Goal: Communication & Community: Share content

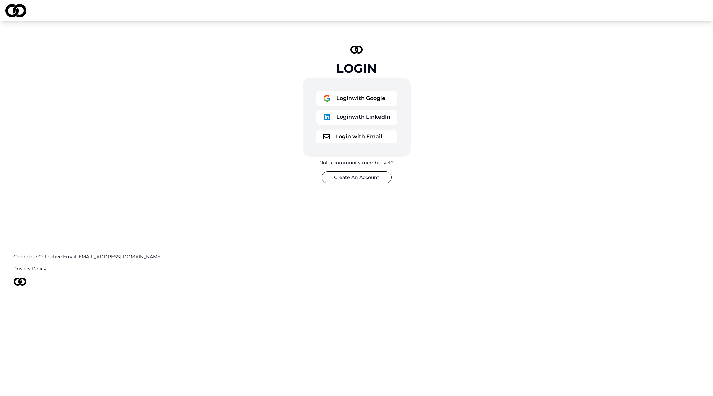
click at [351, 93] on button "Login with Google" at bounding box center [356, 98] width 81 height 15
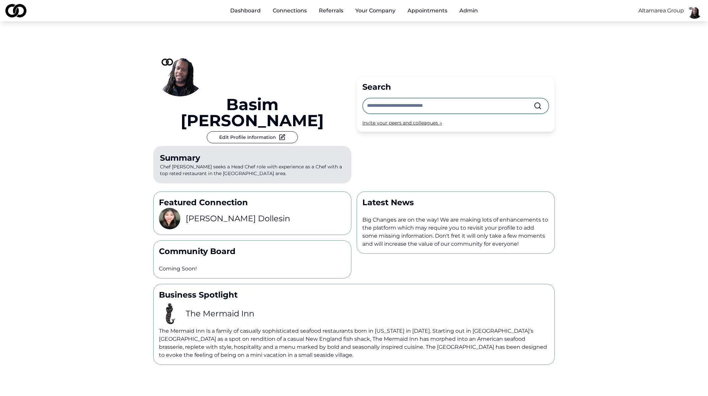
click at [334, 11] on link "Referrals" at bounding box center [330, 10] width 35 height 13
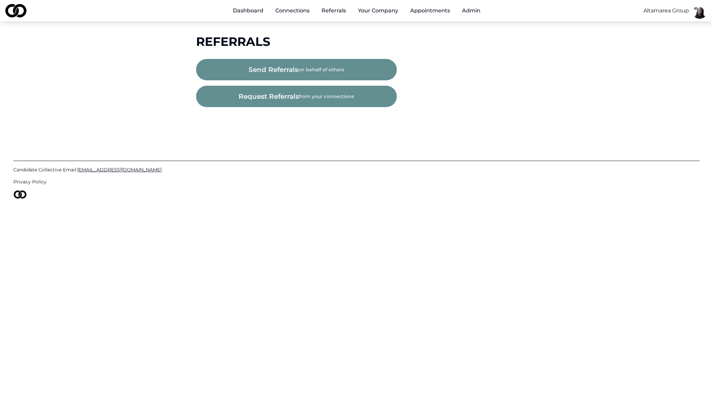
click at [288, 72] on span "send referrals" at bounding box center [272, 69] width 49 height 9
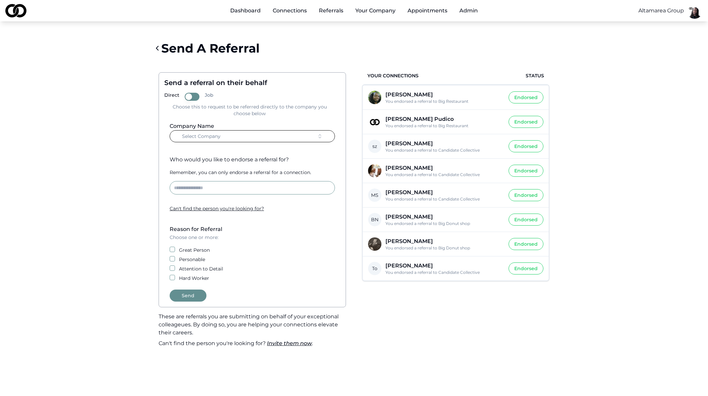
click at [270, 188] on input at bounding box center [252, 187] width 165 height 13
click at [314, 137] on button "Select Company" at bounding box center [252, 136] width 165 height 12
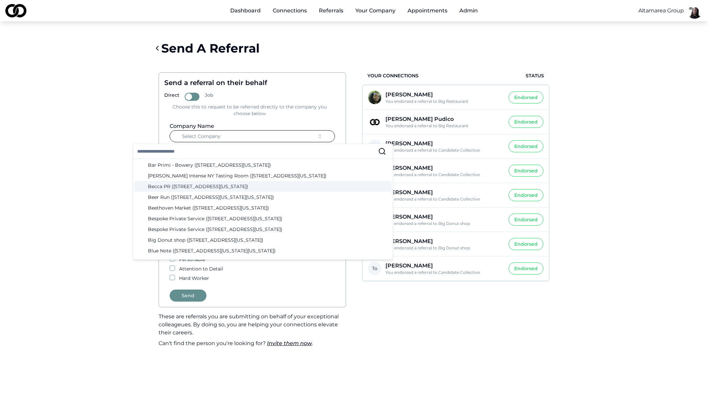
scroll to position [162, 0]
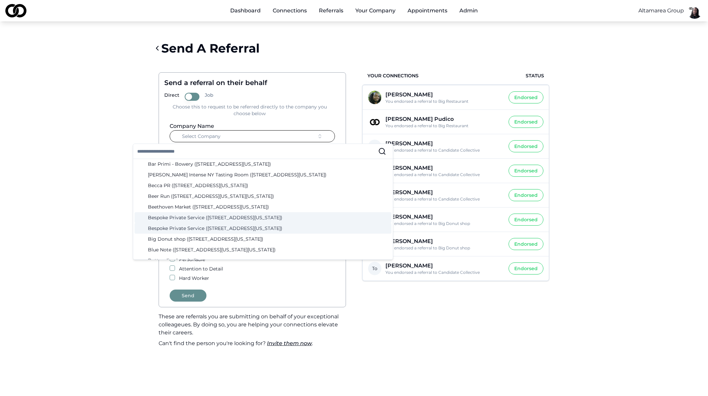
click at [256, 222] on div "Bespoke Private Service ([STREET_ADDRESS][US_STATE])" at bounding box center [262, 217] width 257 height 11
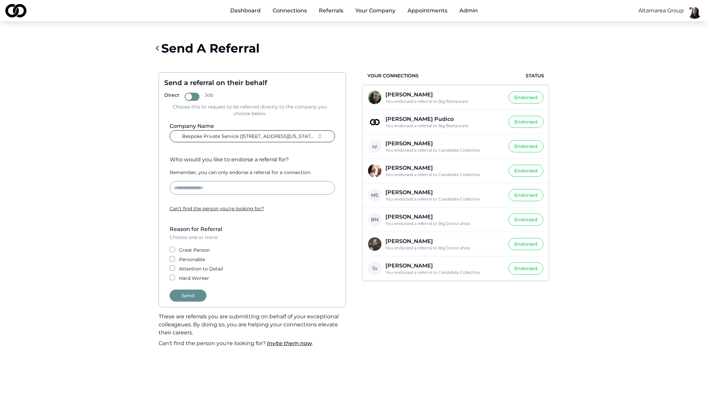
click at [295, 140] on button "Bespoke Private Service ([STREET_ADDRESS][US_STATE])" at bounding box center [252, 136] width 165 height 12
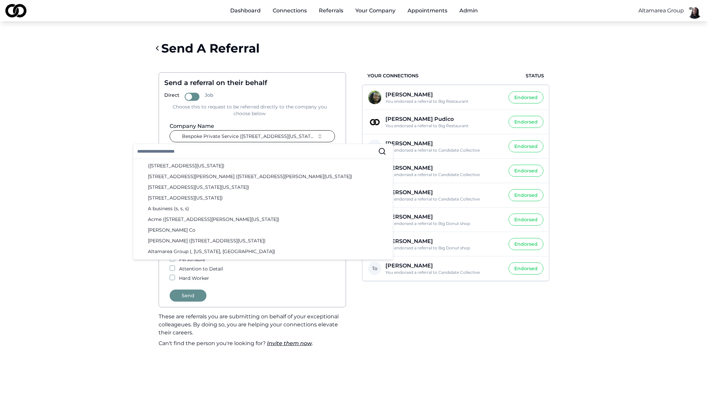
drag, startPoint x: 380, startPoint y: 57, endPoint x: 325, endPoint y: 33, distance: 59.9
click at [380, 57] on div "Send A Referral" at bounding box center [353, 48] width 401 height 27
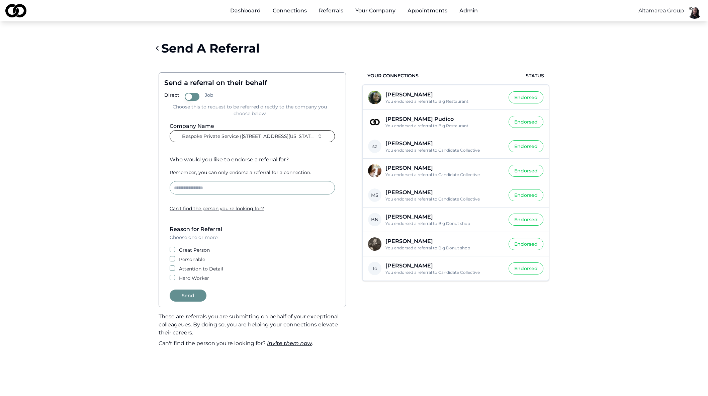
click at [283, 136] on span "Bespoke Private Service (48 Gold Street, San Francisco, California)" at bounding box center [248, 136] width 132 height 7
click at [237, 8] on link "Dashboard" at bounding box center [245, 10] width 41 height 13
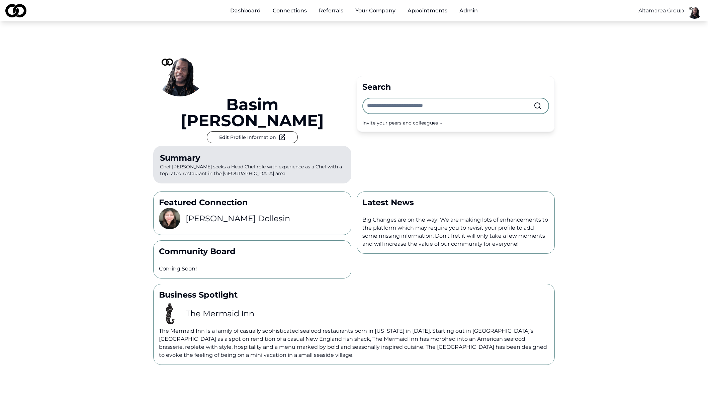
click at [405, 98] on input "text" at bounding box center [450, 105] width 167 height 15
type input "*******"
drag, startPoint x: 421, startPoint y: 114, endPoint x: 421, endPoint y: 119, distance: 5.1
click at [421, 115] on link "Bespoke Private Service" at bounding box center [413, 121] width 73 height 13
click at [378, 98] on input "text" at bounding box center [450, 105] width 167 height 15
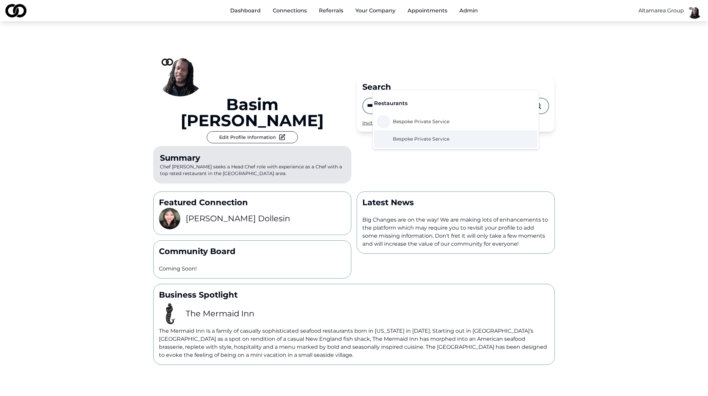
type input "*******"
click at [410, 140] on span "Bespoke Private Service" at bounding box center [421, 138] width 57 height 7
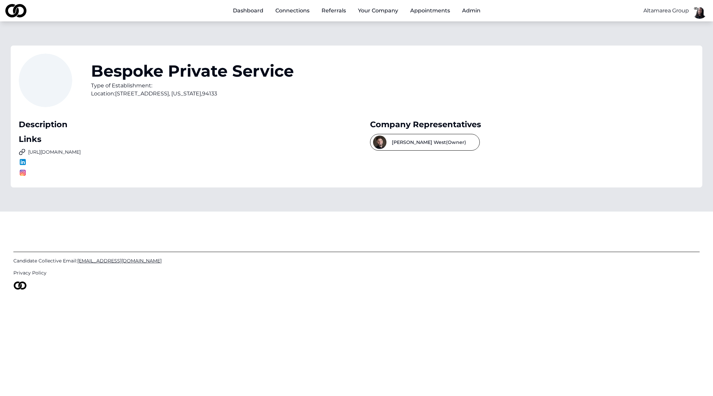
click at [71, 155] on link "http://www.bespokeprivateservice.com/" at bounding box center [181, 151] width 324 height 7
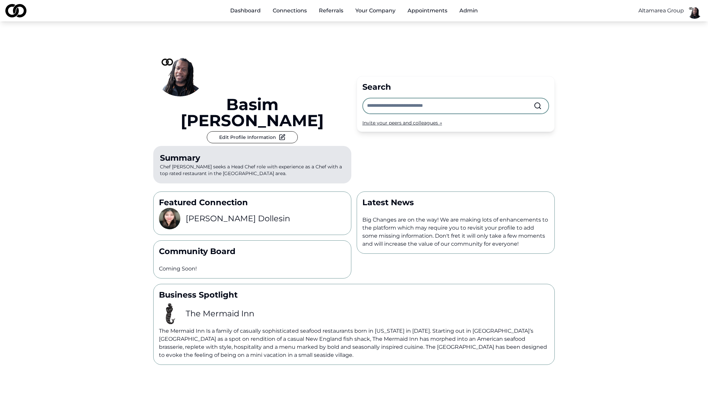
click at [422, 98] on input "text" at bounding box center [450, 105] width 167 height 15
type input "*******"
click at [412, 120] on span "Bespoke Private Service" at bounding box center [421, 121] width 57 height 7
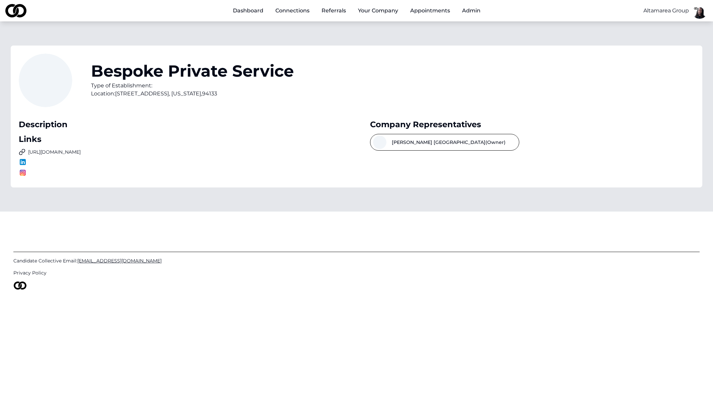
click at [299, 135] on div "Links" at bounding box center [181, 139] width 324 height 11
click at [241, 12] on link "Dashboard" at bounding box center [247, 10] width 41 height 13
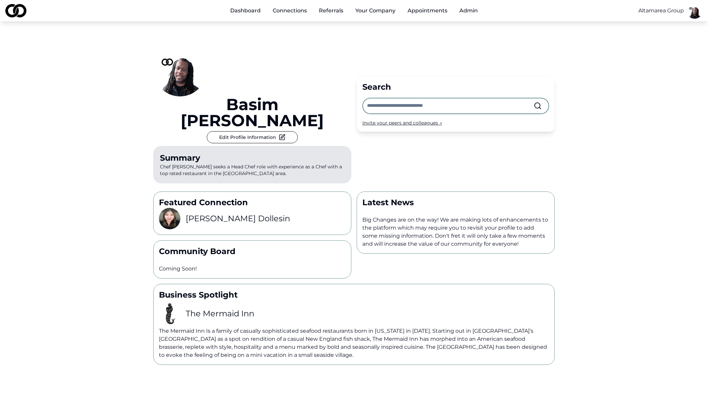
click at [420, 98] on input "text" at bounding box center [450, 105] width 167 height 15
click at [398, 98] on input "text" at bounding box center [450, 105] width 167 height 15
paste input "**********"
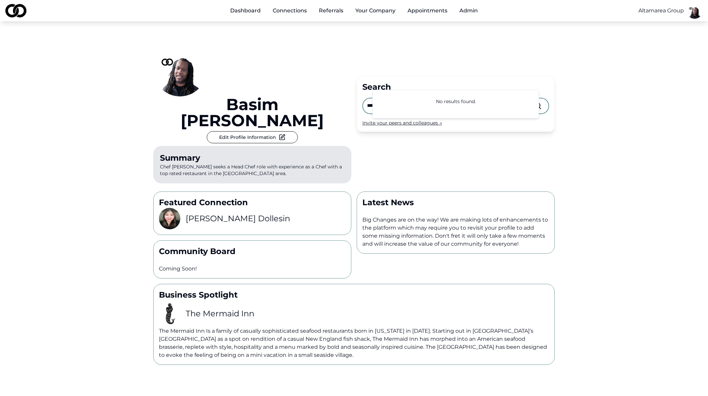
type input "**********"
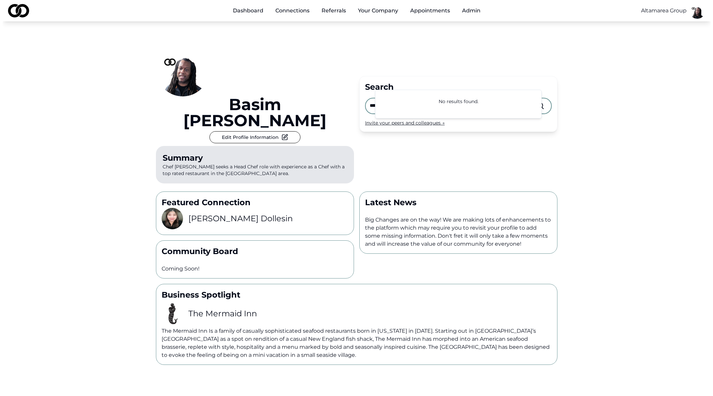
scroll to position [0, 0]
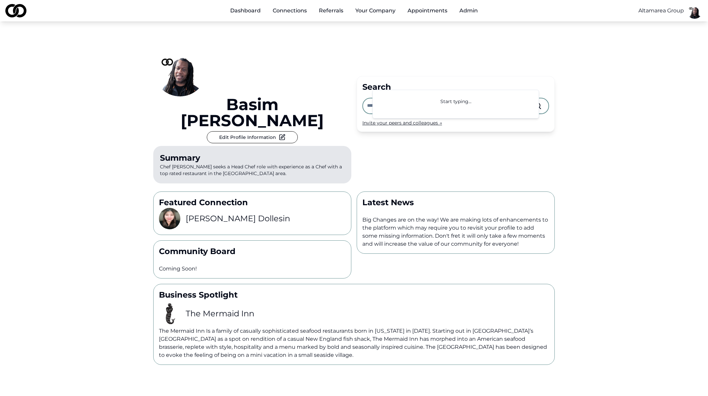
paste input "**********"
type input "**********"
drag, startPoint x: 472, startPoint y: 78, endPoint x: 364, endPoint y: 79, distance: 107.7
click at [349, 76] on div "**********" at bounding box center [353, 103] width 401 height 165
click at [373, 98] on input "**********" at bounding box center [450, 105] width 167 height 15
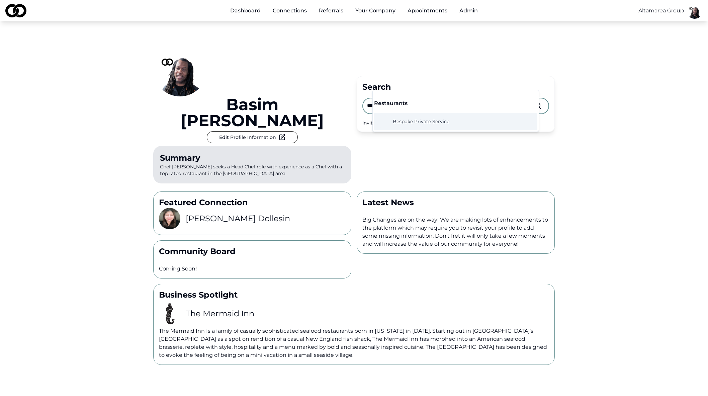
click at [373, 98] on input "**********" at bounding box center [450, 105] width 167 height 15
type input "*"
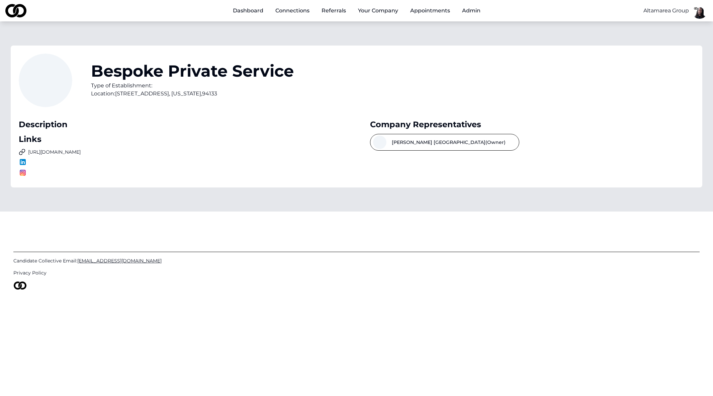
drag, startPoint x: 259, startPoint y: 13, endPoint x: 263, endPoint y: 17, distance: 5.7
click at [259, 13] on link "Dashboard" at bounding box center [247, 10] width 41 height 13
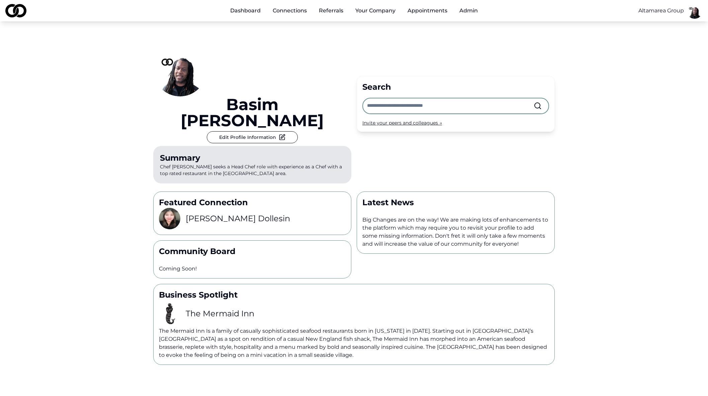
click at [478, 98] on input "text" at bounding box center [450, 105] width 167 height 15
type input "*********"
click at [404, 98] on input "*********" at bounding box center [450, 105] width 167 height 15
click at [441, 121] on span "Bowery Street Hospitality LLC" at bounding box center [437, 121] width 88 height 7
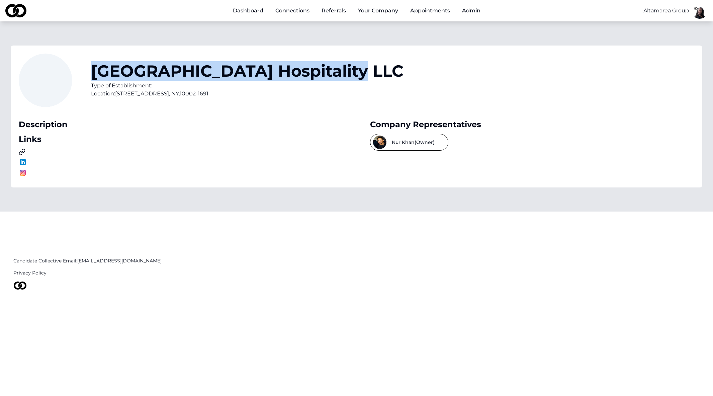
drag, startPoint x: 340, startPoint y: 73, endPoint x: 88, endPoint y: 63, distance: 253.0
click at [88, 63] on div "Bowery Street Hospitality LLC Type of Establishment: Location: 188 Ludlow St Ph…" at bounding box center [356, 85] width 675 height 62
copy h1 "Bowery Street Hospitality LLC"
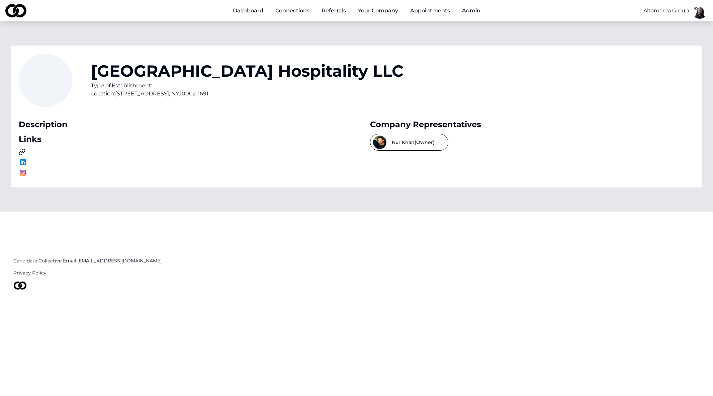
click at [468, 104] on div "Bowery Street Hospitality LLC Type of Establishment: Location: 188 Ludlow St Ph…" at bounding box center [356, 85] width 675 height 62
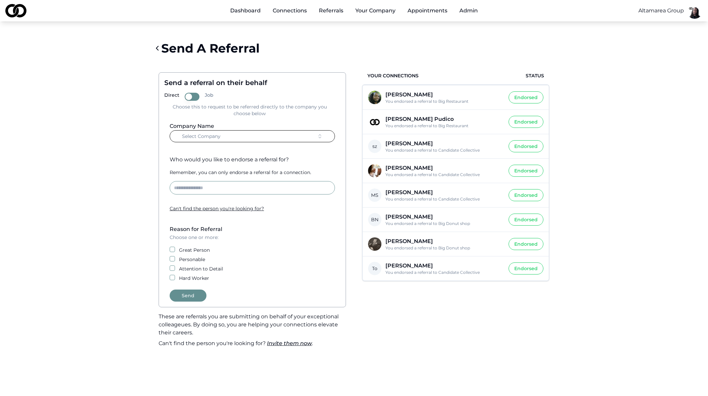
click at [219, 142] on form "Company Name Select Company Who would you like to endorse a referral for? Remem…" at bounding box center [252, 211] width 176 height 179
click at [226, 138] on button "Select Company" at bounding box center [252, 136] width 165 height 12
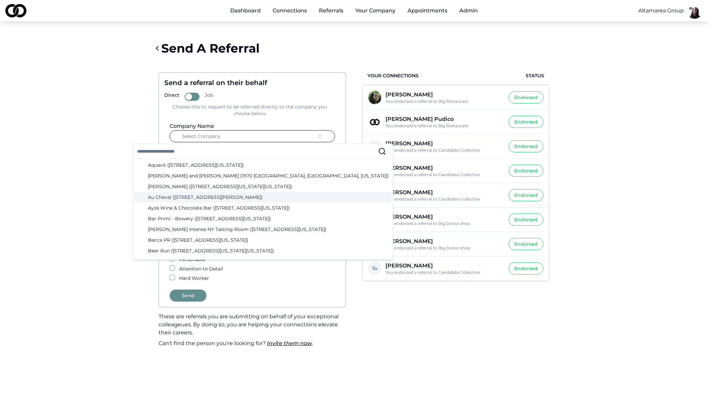
scroll to position [154, 0]
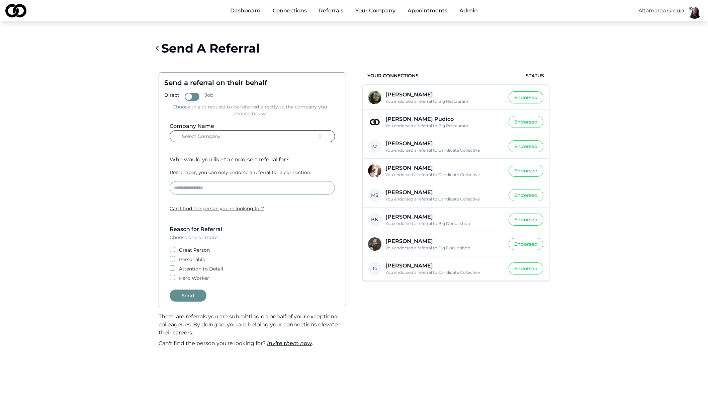
click at [235, 135] on button "Select Company" at bounding box center [252, 136] width 165 height 12
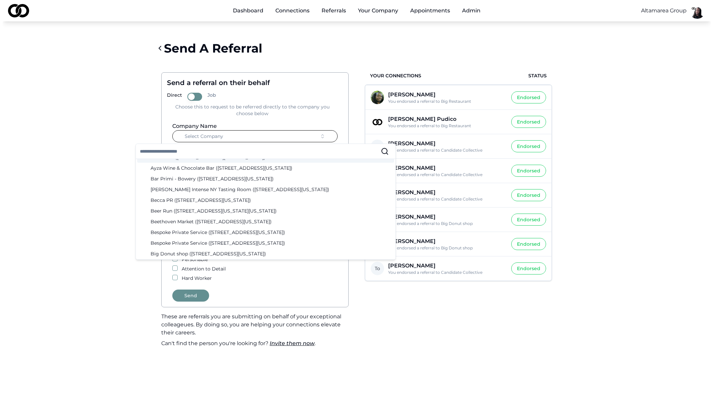
scroll to position [148, 0]
click at [699, 14] on html "Dashboard Connections Referrals Your Company Appointments Admin Altamarea Group…" at bounding box center [356, 198] width 713 height 396
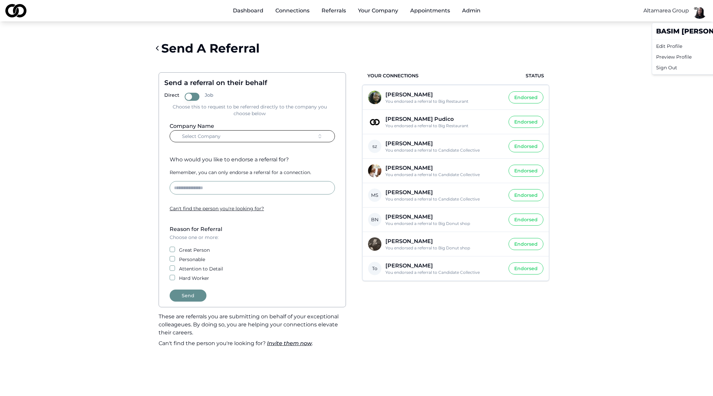
click at [676, 66] on div "Sign Out" at bounding box center [698, 67] width 91 height 11
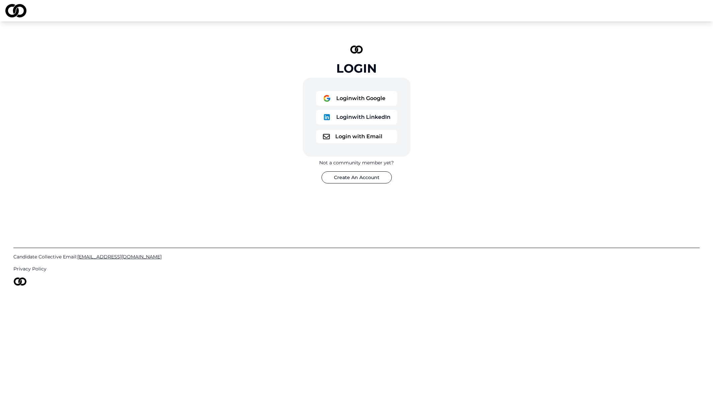
click at [348, 99] on button "Login with Google" at bounding box center [356, 98] width 81 height 15
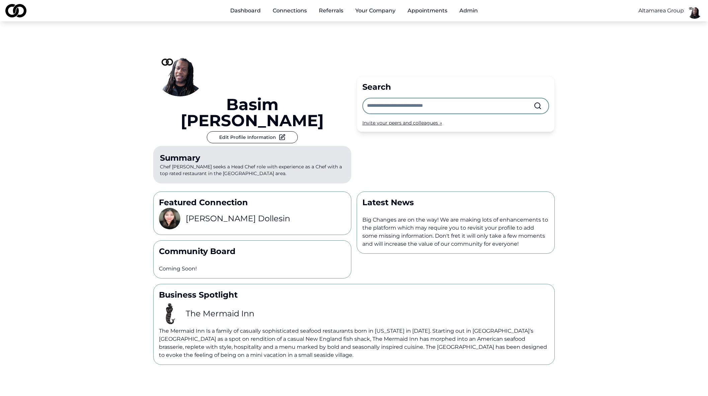
click at [675, 10] on html "Dashboard Connections Referrals Your Company Appointments Admin Altamarea Group…" at bounding box center [354, 198] width 708 height 396
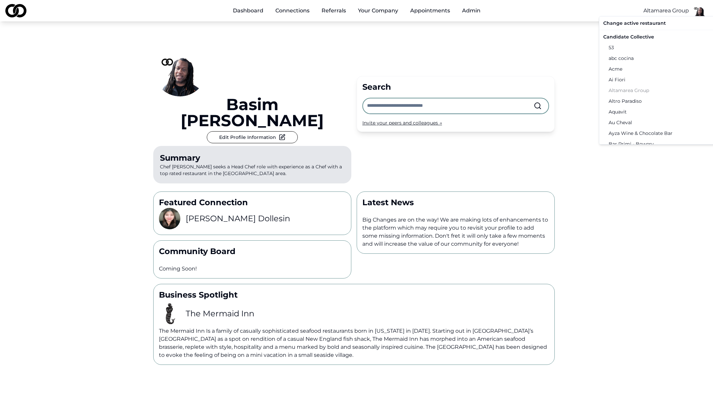
click at [639, 36] on div "Candidate Collective" at bounding box center [669, 36] width 138 height 11
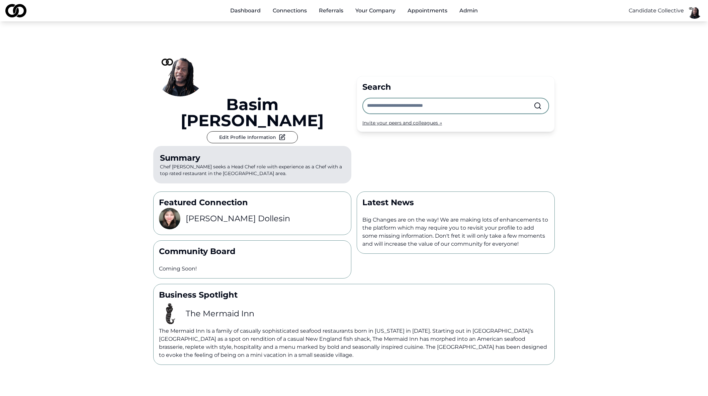
click at [377, 76] on div "Search Invite your peers and colleagues →" at bounding box center [456, 104] width 198 height 56
click at [373, 98] on input "text" at bounding box center [450, 105] width 167 height 15
type input "*******"
drag, startPoint x: 588, startPoint y: 140, endPoint x: 584, endPoint y: 140, distance: 4.7
click at [588, 140] on div "Basim Newby Edit Profile Information Summary Chef Basim Newby seeks a Head Chef…" at bounding box center [354, 192] width 708 height 343
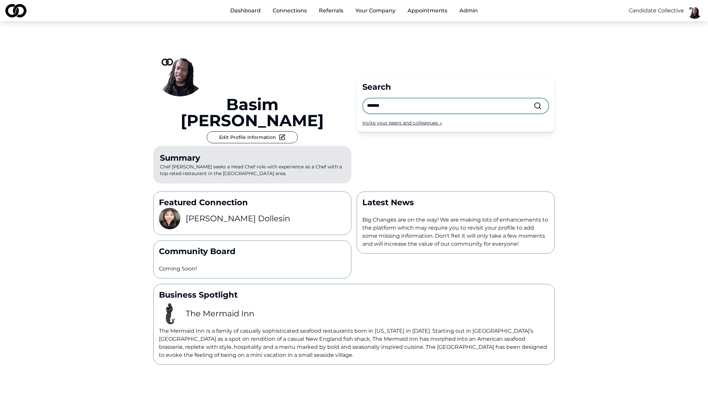
click at [407, 98] on input "*******" at bounding box center [450, 105] width 167 height 15
click at [421, 120] on span "Bespoke Private Service" at bounding box center [421, 121] width 57 height 7
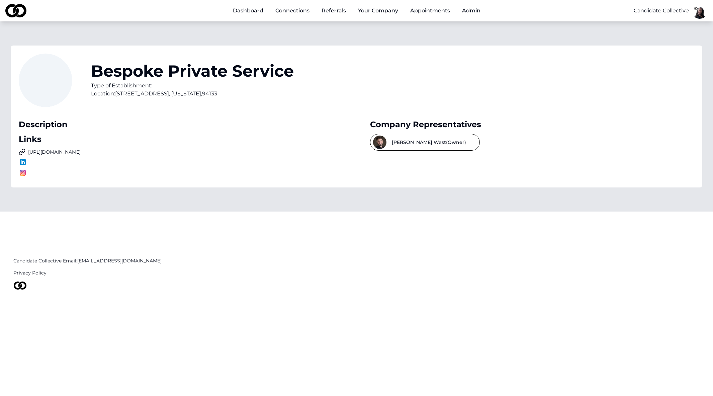
click at [255, 11] on link "Dashboard" at bounding box center [247, 10] width 41 height 13
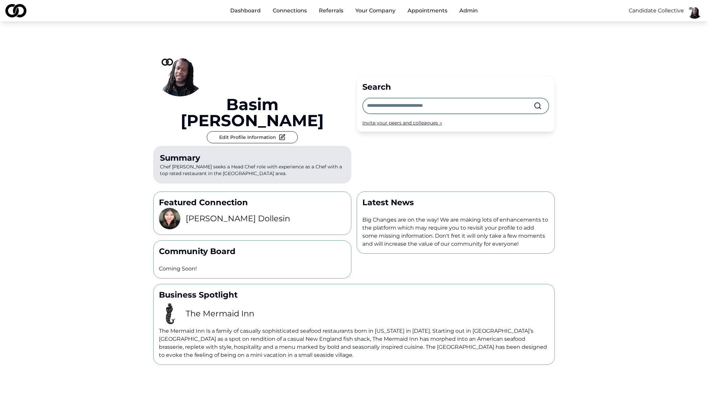
click at [434, 98] on input "text" at bounding box center [450, 105] width 167 height 15
click at [639, 150] on div "Basim Newby Edit Profile Information Summary Chef Basim Newby seeks a Head Chef…" at bounding box center [354, 192] width 708 height 343
drag, startPoint x: 337, startPoint y: 11, endPoint x: 334, endPoint y: 13, distance: 3.8
click at [337, 11] on link "Referrals" at bounding box center [330, 10] width 35 height 13
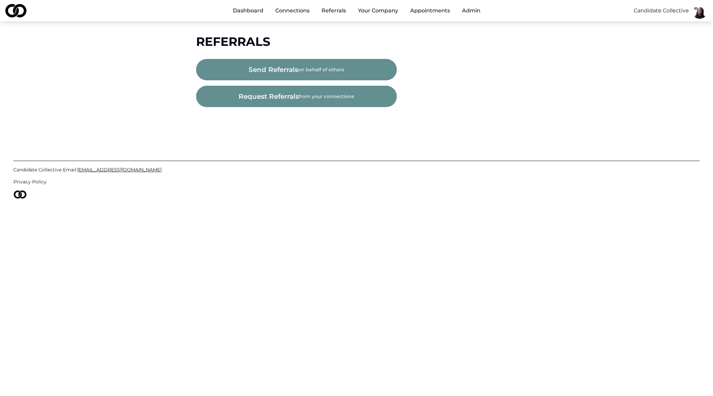
click at [336, 64] on button "send referrals on behalf of others" at bounding box center [296, 69] width 201 height 21
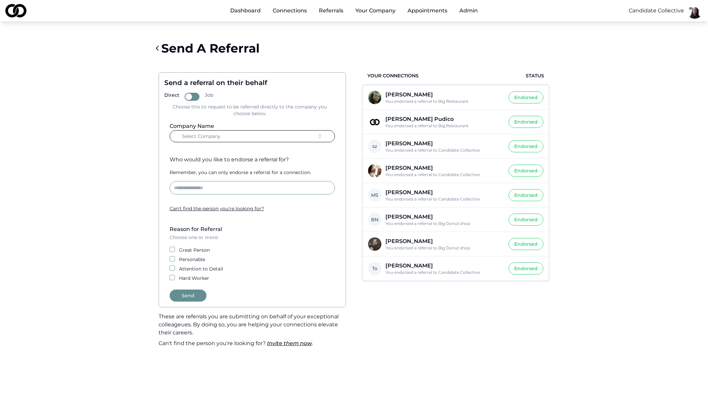
click at [262, 137] on button "Select Company" at bounding box center [252, 136] width 165 height 12
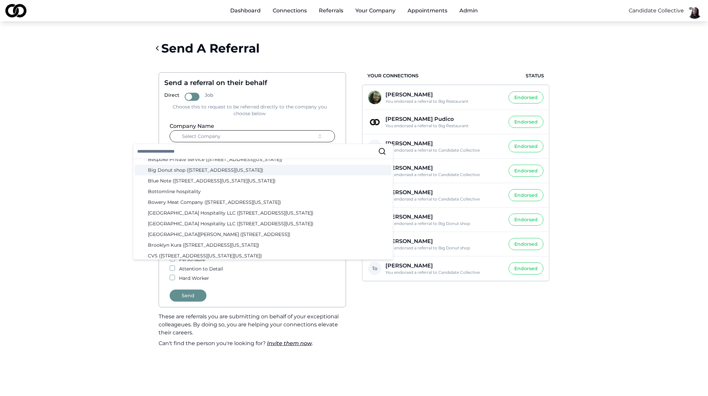
scroll to position [232, 0]
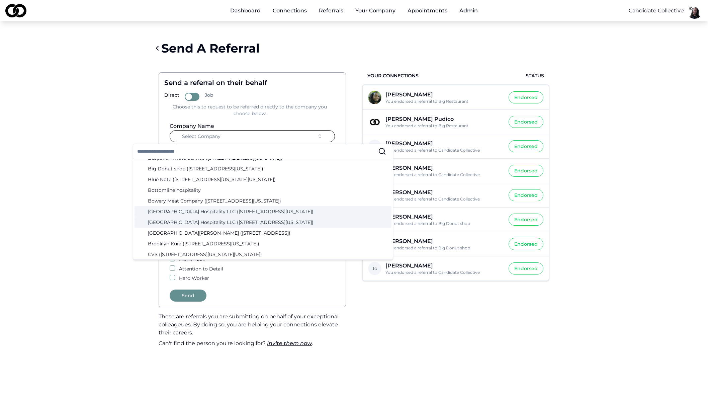
click at [606, 222] on main "Send A Referral Send a referral on their behalf Direct Job Choose this to reque…" at bounding box center [354, 194] width 708 height 318
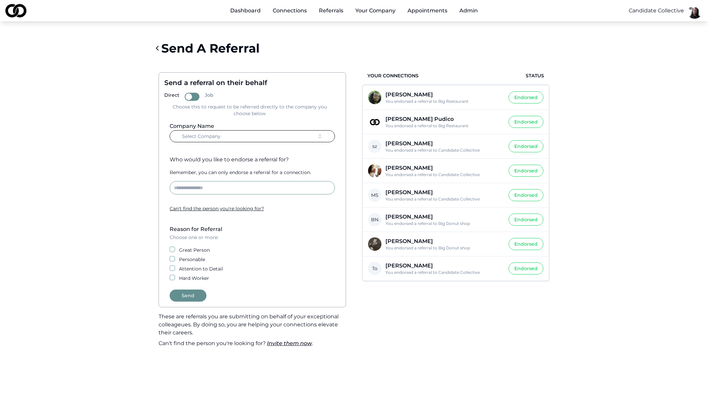
click at [273, 142] on form "Company Name Select Company Who would you like to endorse a referral for? Remem…" at bounding box center [252, 211] width 176 height 179
click at [276, 138] on button "Select Company" at bounding box center [252, 136] width 165 height 12
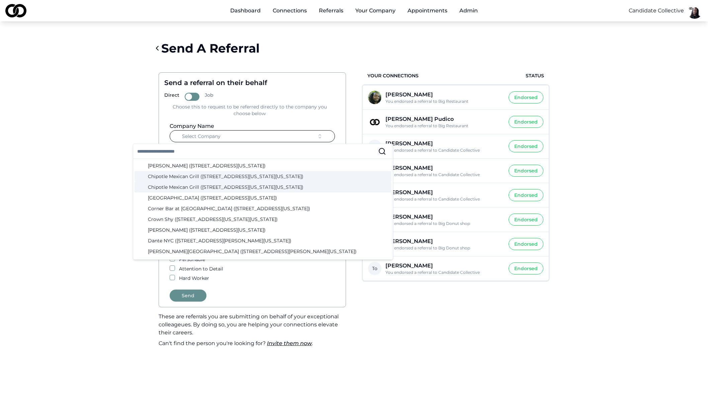
scroll to position [433, 0]
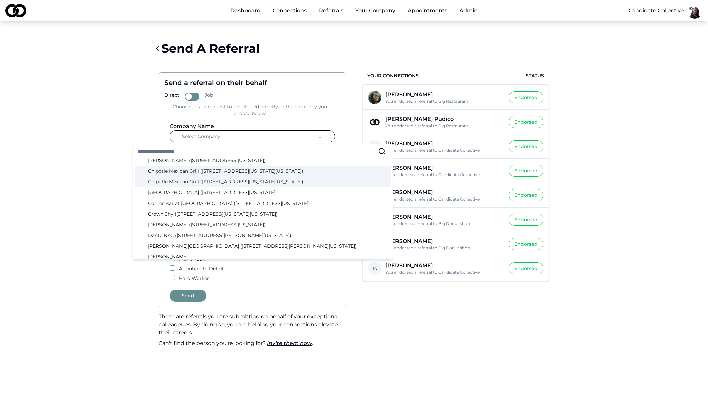
click at [251, 135] on button "Select Company" at bounding box center [252, 136] width 165 height 12
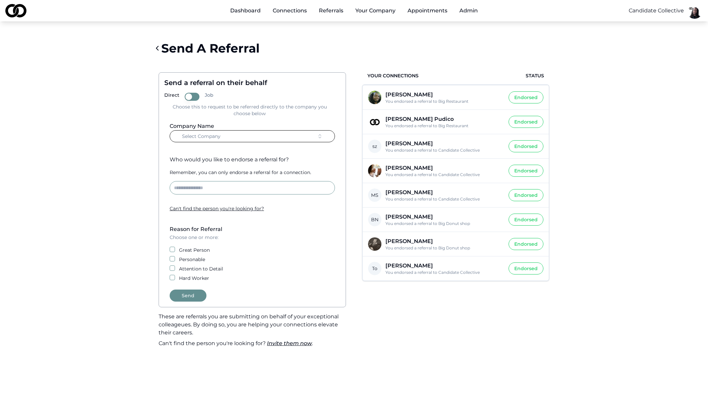
click at [253, 135] on button "Select Company" at bounding box center [252, 136] width 165 height 12
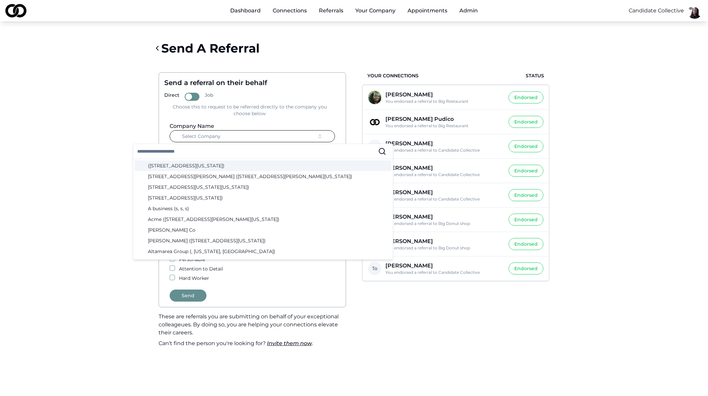
click at [210, 156] on input "text" at bounding box center [257, 151] width 241 height 15
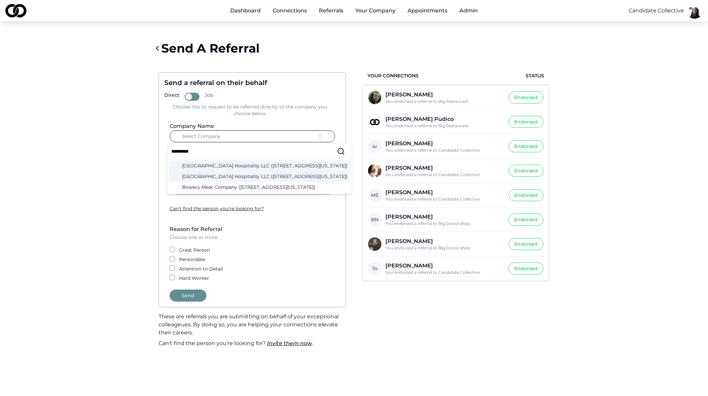
type input "**********"
click at [149, 155] on div "Send A Referral Send a referral on their behalf Direct Job Choose this to reque…" at bounding box center [354, 194] width 428 height 318
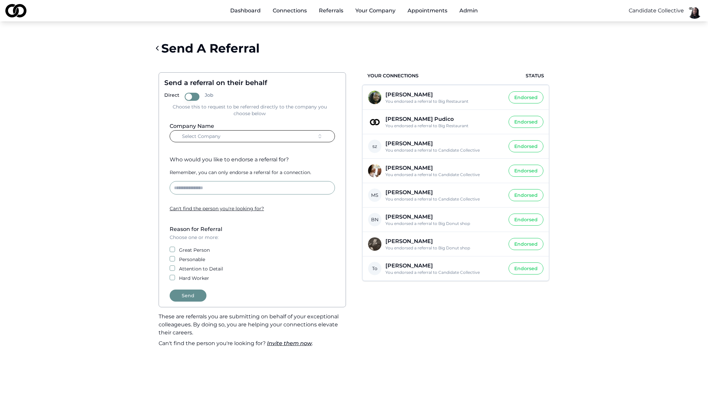
click at [239, 134] on button "Select Company" at bounding box center [252, 136] width 165 height 12
click at [222, 151] on input "**********" at bounding box center [254, 151] width 166 height 15
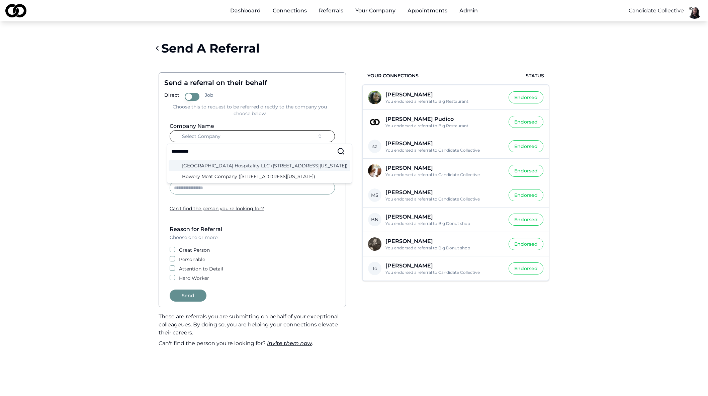
click at [222, 151] on input "**********" at bounding box center [254, 151] width 166 height 15
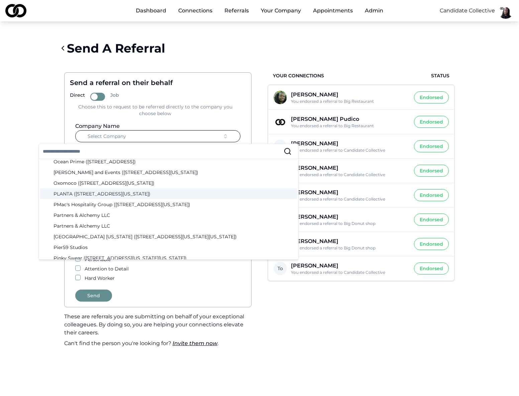
scroll to position [1421, 0]
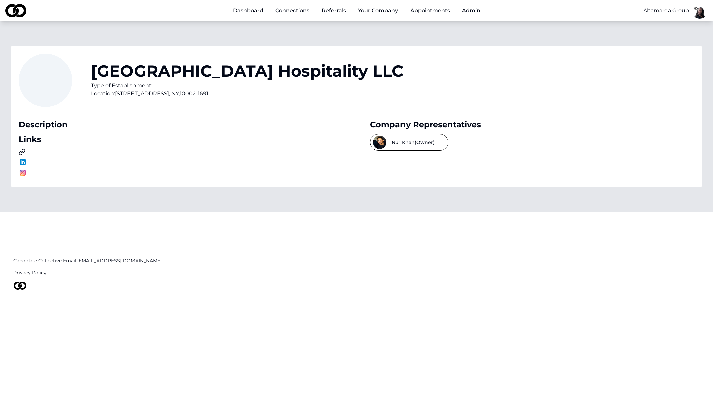
click at [332, 10] on link "Referrals" at bounding box center [333, 10] width 35 height 13
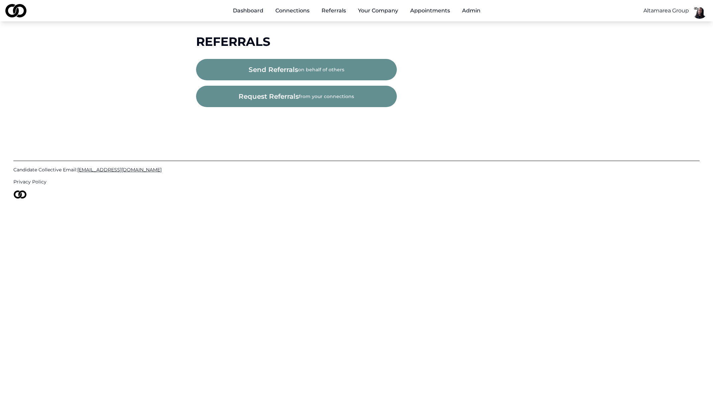
click at [290, 72] on span "send referrals" at bounding box center [272, 69] width 49 height 9
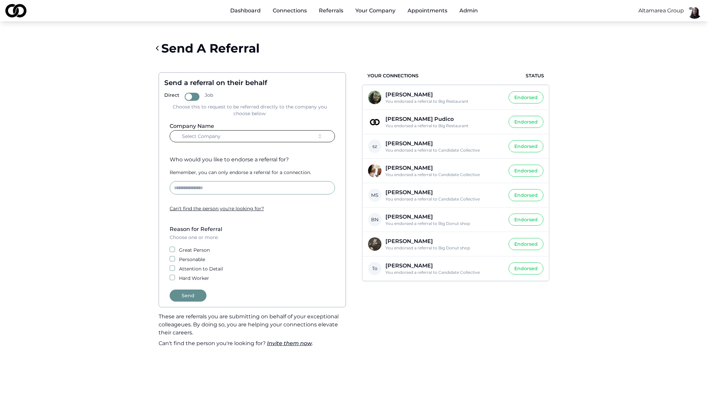
click at [265, 140] on button "Select Company" at bounding box center [252, 136] width 165 height 12
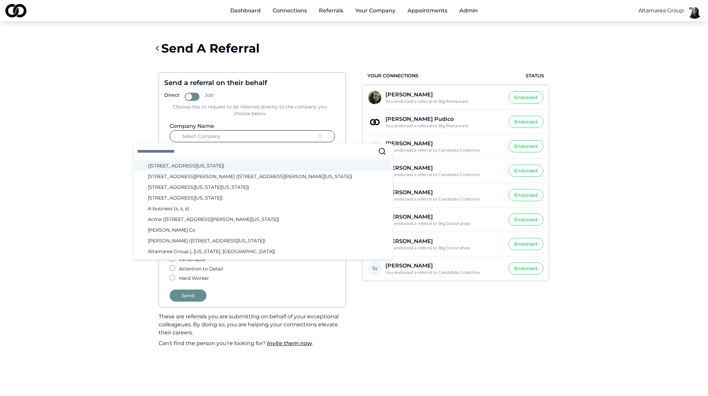
click at [256, 154] on input "text" at bounding box center [257, 151] width 241 height 15
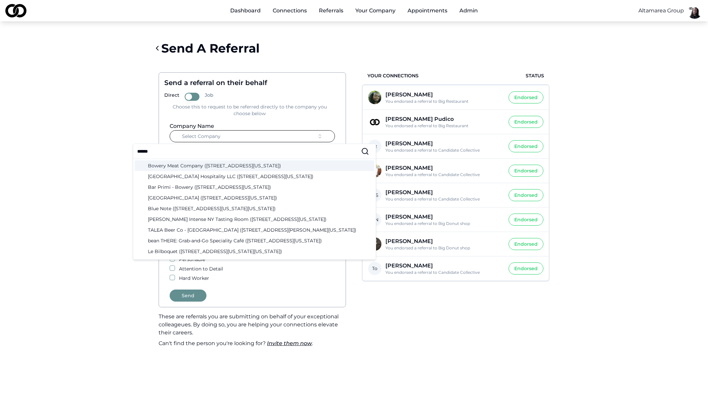
type input "******"
click at [65, 162] on main "Send A Referral Send a referral on their behalf Direct Job Choose this to reque…" at bounding box center [354, 194] width 708 height 318
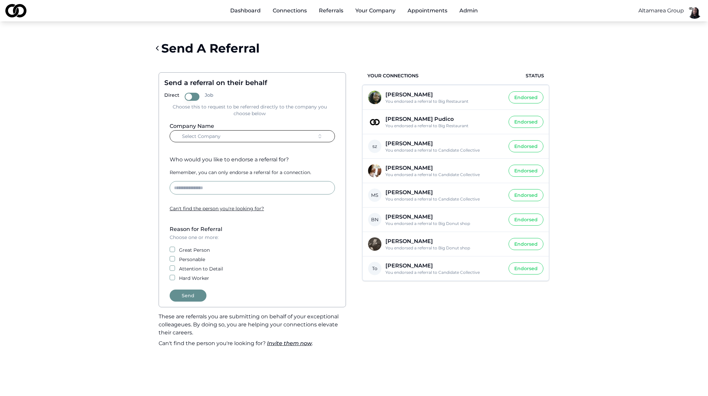
click at [235, 140] on button "Select Company" at bounding box center [252, 136] width 165 height 12
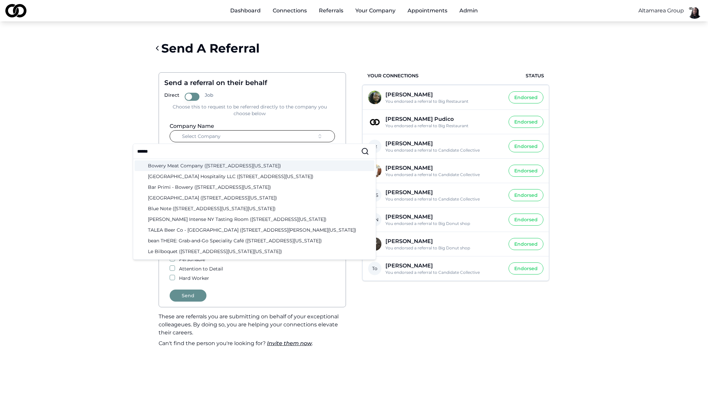
click at [208, 147] on input "******" at bounding box center [249, 151] width 224 height 15
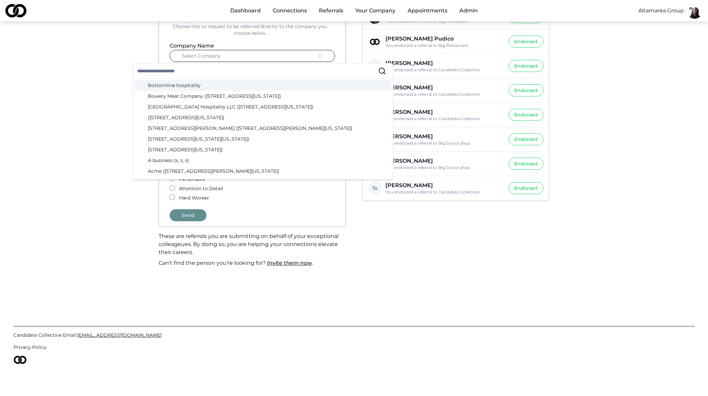
click at [92, 103] on main "Send A Referral Send a referral on their behalf Direct Job Choose this to reque…" at bounding box center [354, 114] width 708 height 318
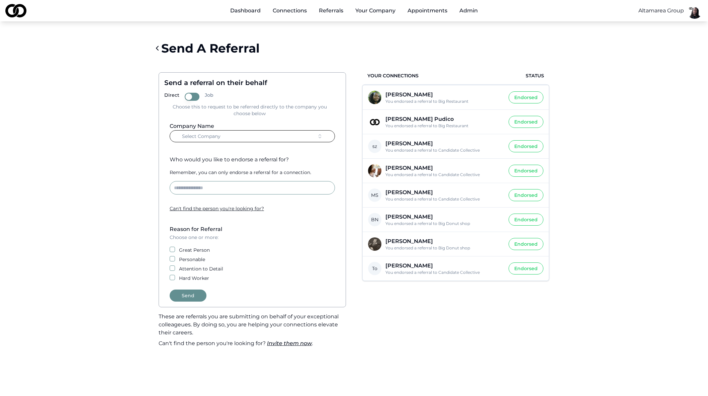
click at [210, 141] on button "Select Company" at bounding box center [252, 136] width 165 height 12
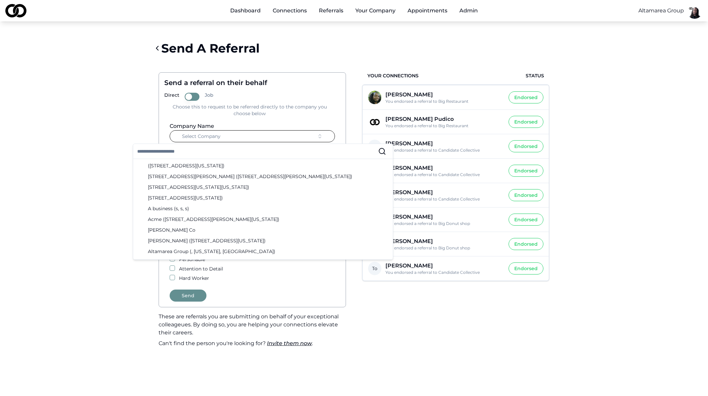
click at [237, 13] on link "Dashboard" at bounding box center [245, 10] width 41 height 13
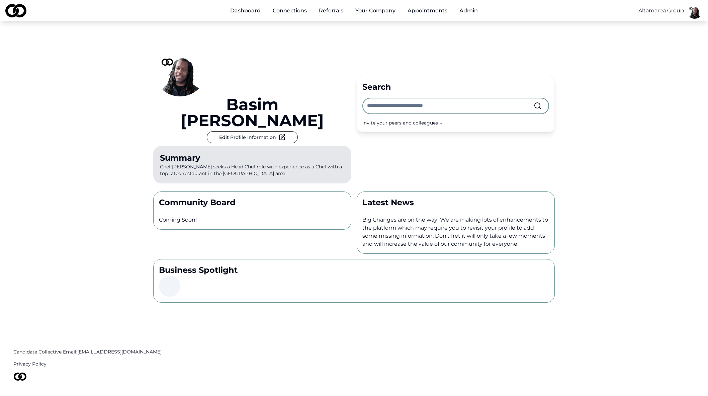
click at [406, 98] on input "text" at bounding box center [450, 105] width 167 height 15
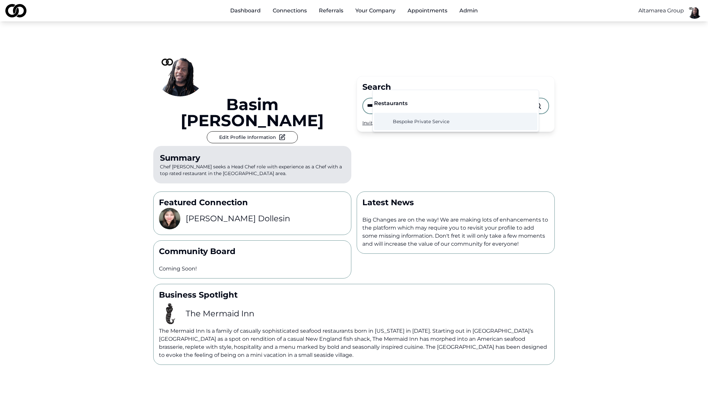
type input "*******"
click at [414, 119] on span "Bespoke Private Service" at bounding box center [421, 121] width 57 height 7
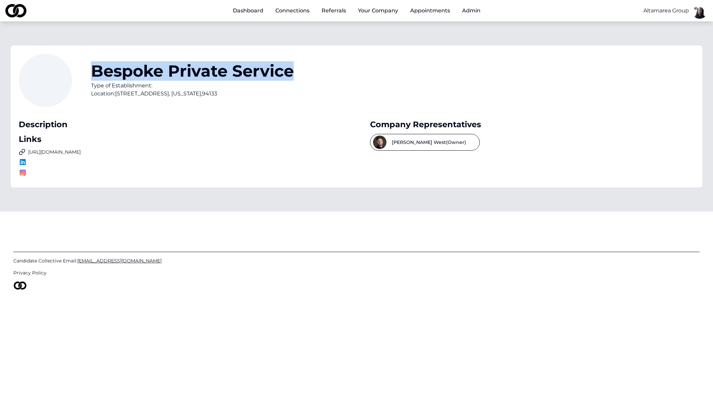
drag, startPoint x: 92, startPoint y: 71, endPoint x: 292, endPoint y: 78, distance: 199.4
click at [292, 78] on h1 "Bespoke Private Service" at bounding box center [192, 71] width 203 height 16
copy h1 "Bespoke Private Service"
click at [255, 9] on link "Dashboard" at bounding box center [247, 10] width 41 height 13
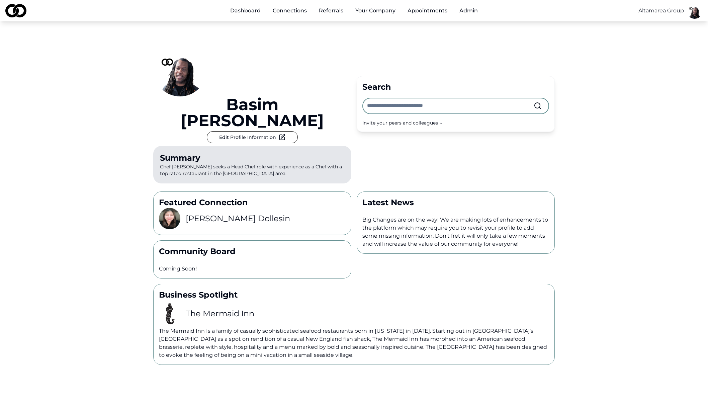
click at [387, 98] on input "text" at bounding box center [450, 105] width 167 height 15
type input "********"
click at [420, 123] on span "Chipotle Mexican Grill" at bounding box center [418, 121] width 51 height 7
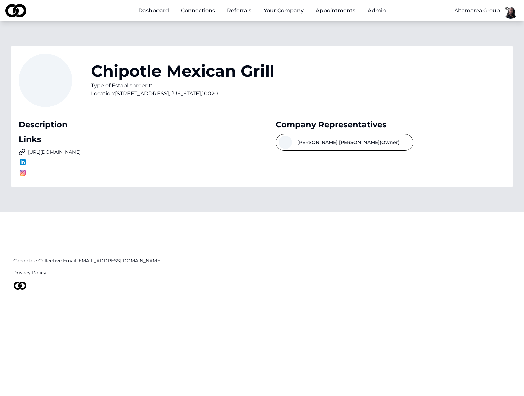
click at [149, 15] on link "Dashboard" at bounding box center [153, 10] width 41 height 13
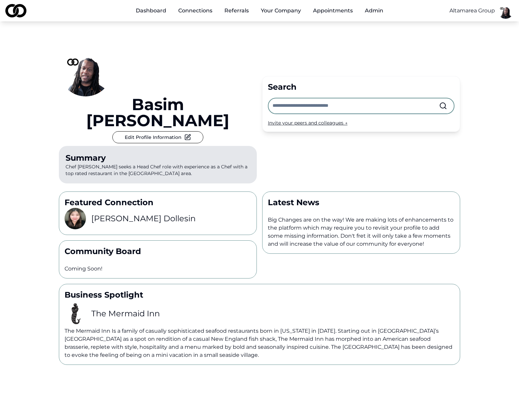
click at [293, 98] on input "text" at bounding box center [356, 105] width 167 height 15
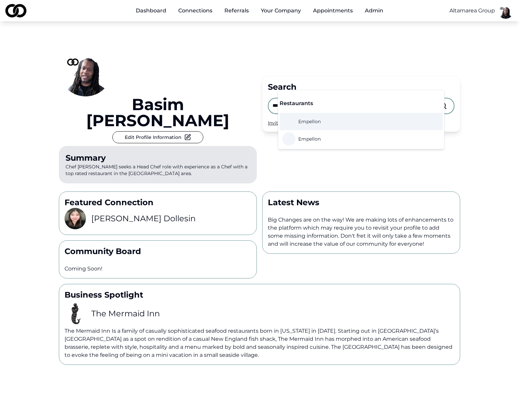
type input "***"
click at [313, 115] on link "Empellon" at bounding box center [301, 121] width 38 height 13
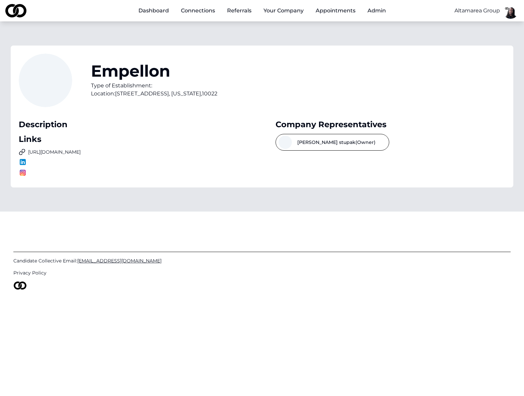
click at [161, 9] on link "Dashboard" at bounding box center [153, 10] width 41 height 13
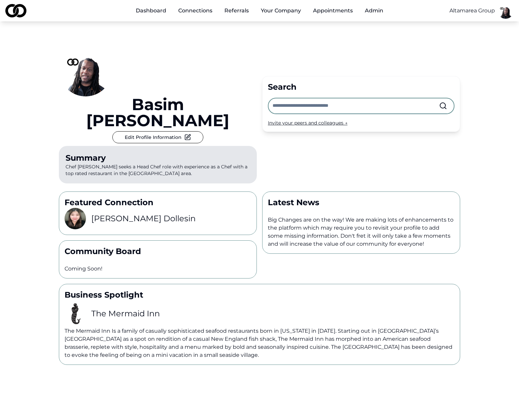
click at [318, 98] on input "text" at bounding box center [356, 105] width 167 height 15
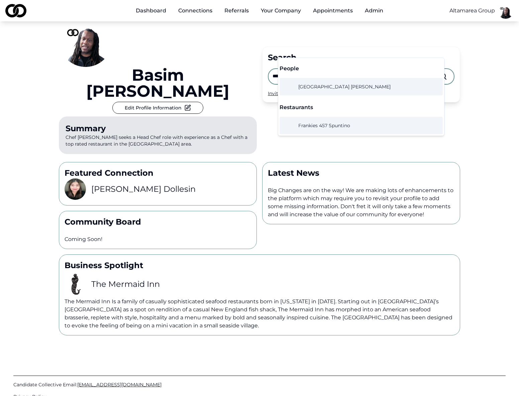
scroll to position [32, 0]
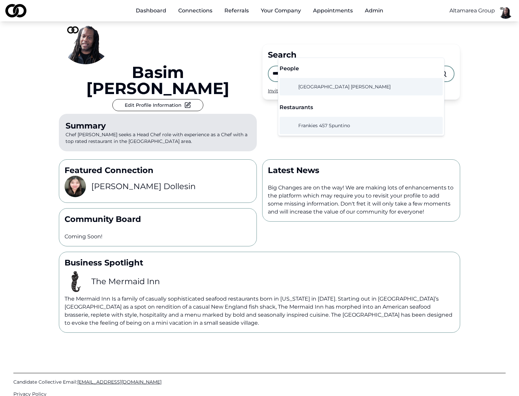
type input "*******"
click at [334, 124] on span "Frankies 457 Spuntino" at bounding box center [324, 125] width 52 height 7
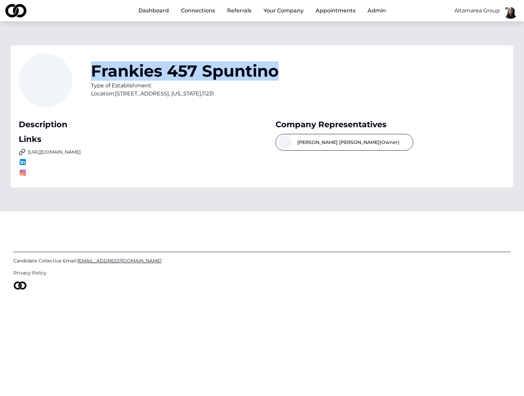
drag, startPoint x: 91, startPoint y: 71, endPoint x: 276, endPoint y: 74, distance: 185.6
click at [277, 74] on h1 "Frankies 457 Spuntino" at bounding box center [185, 71] width 188 height 16
copy h1 "Frankies 457 Spuntino"
click at [158, 8] on link "Dashboard" at bounding box center [153, 10] width 41 height 13
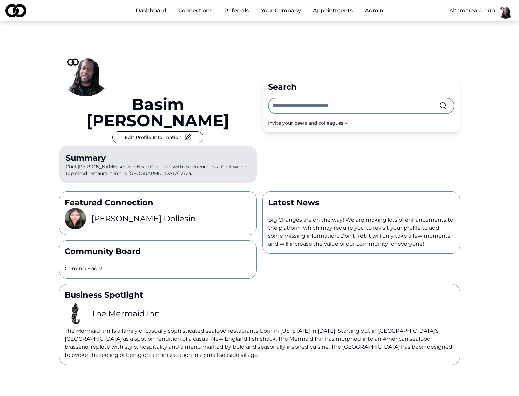
click at [319, 98] on input "text" at bounding box center [356, 105] width 167 height 15
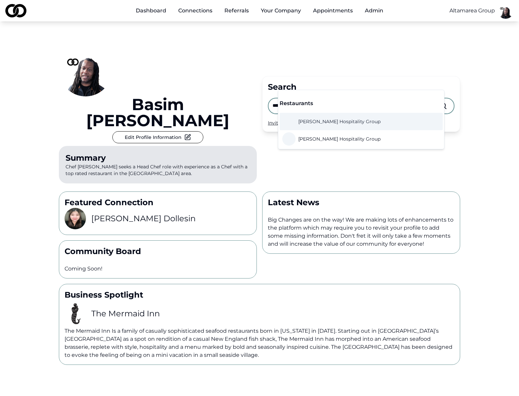
type input "******"
click at [334, 123] on span "Himmel Hospitality Group" at bounding box center [339, 121] width 82 height 7
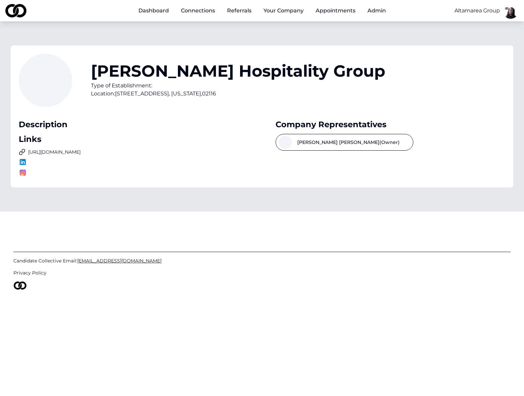
click at [96, 152] on link "https://www.himmelhospitality.com/" at bounding box center [134, 151] width 230 height 7
click at [163, 11] on link "Dashboard" at bounding box center [153, 10] width 41 height 13
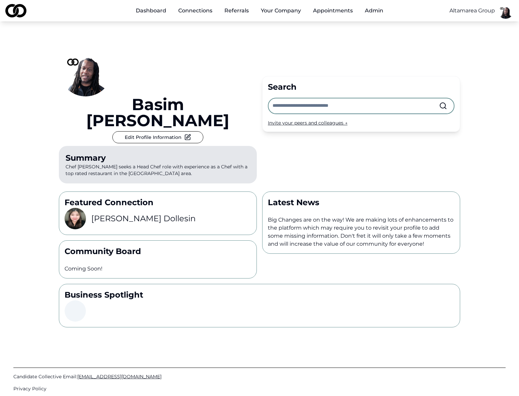
click at [306, 98] on input "text" at bounding box center [356, 105] width 167 height 15
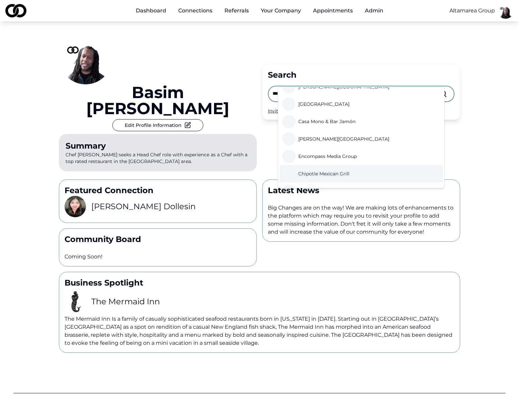
scroll to position [32, 0]
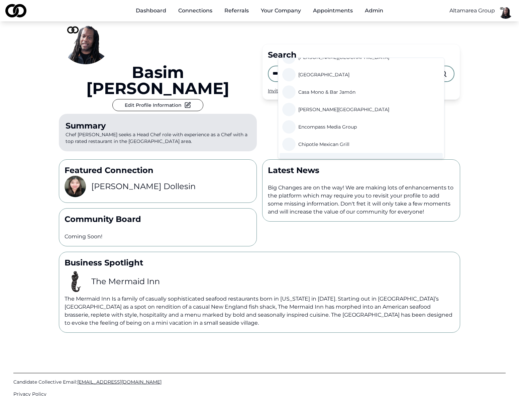
type input "***"
click at [363, 158] on span "M&G Foodstuff - Catering & Events" at bounding box center [338, 161] width 81 height 7
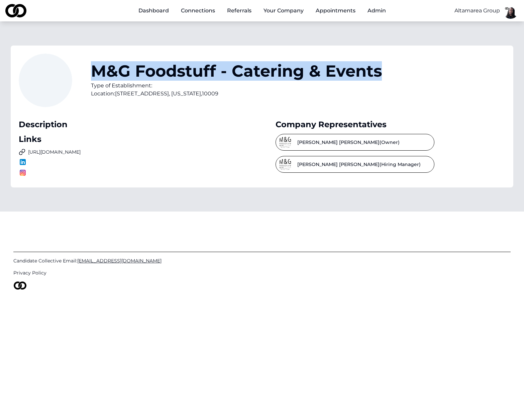
drag, startPoint x: 96, startPoint y: 68, endPoint x: 383, endPoint y: 71, distance: 287.3
click at [383, 71] on div "M&G Foodstuff - Catering & Events Type of Establishment: Location: 26 Avenue B …" at bounding box center [262, 85] width 487 height 62
copy h1 "M&G Foodstuff - Catering & Events"
click at [141, 6] on link "Dashboard" at bounding box center [153, 10] width 41 height 13
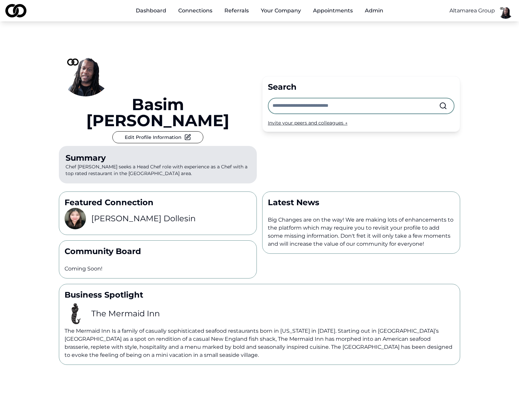
click at [299, 98] on input "text" at bounding box center [356, 105] width 167 height 15
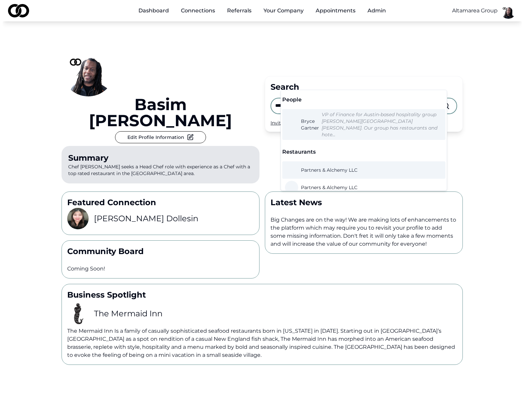
scroll to position [1, 0]
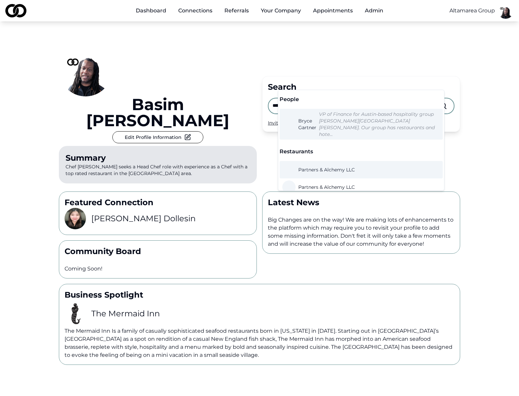
type input "********"
click at [337, 166] on span "Partners & Alchemy LLC" at bounding box center [326, 169] width 57 height 7
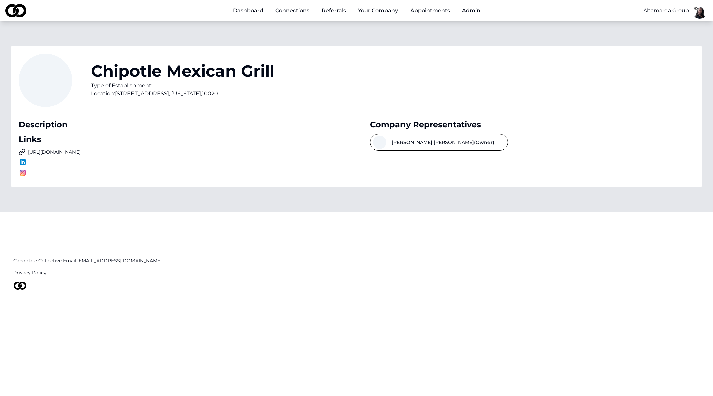
click at [255, 10] on link "Dashboard" at bounding box center [247, 10] width 41 height 13
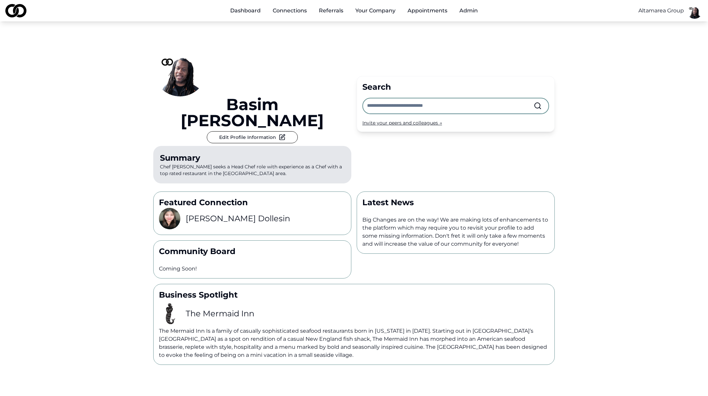
click at [412, 98] on input "text" at bounding box center [450, 105] width 167 height 15
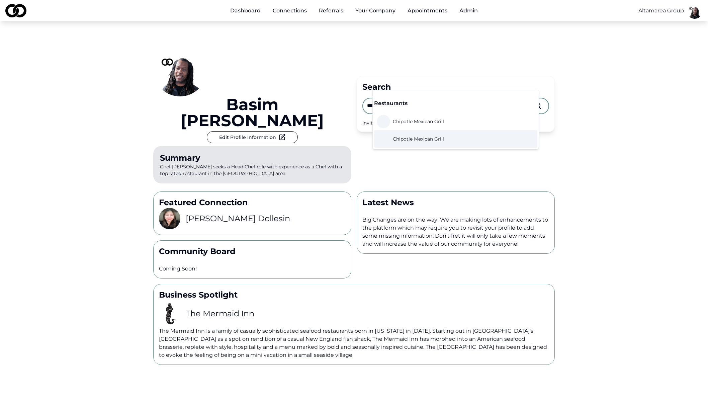
type input "********"
click at [415, 139] on span "Chipotle Mexican Grill" at bounding box center [418, 138] width 51 height 7
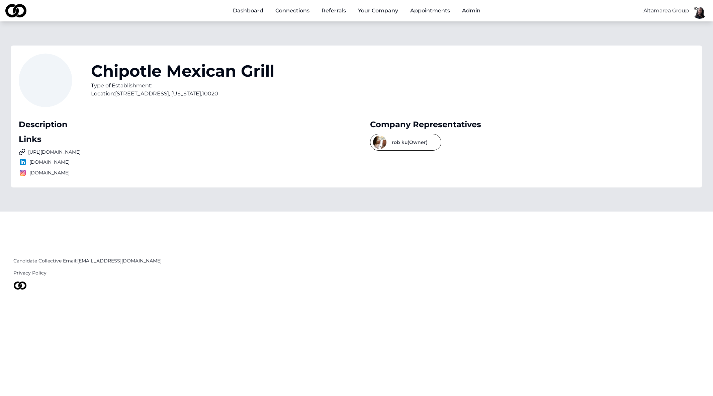
click at [712, 88] on html "Dashboard Connections Referrals Your Company Appointments Admin Altamarea Group…" at bounding box center [356, 198] width 713 height 396
click at [680, 11] on html "Dashboard Connections Referrals Your Company Appointments Admin Altamarea Group…" at bounding box center [356, 198] width 713 height 396
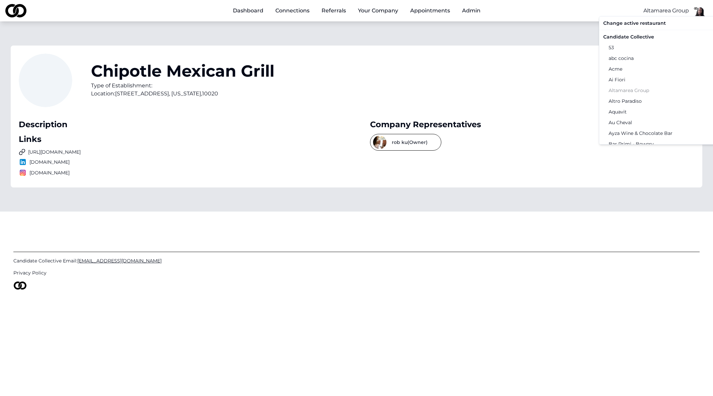
click at [654, 34] on div "Candidate Collective" at bounding box center [669, 36] width 138 height 11
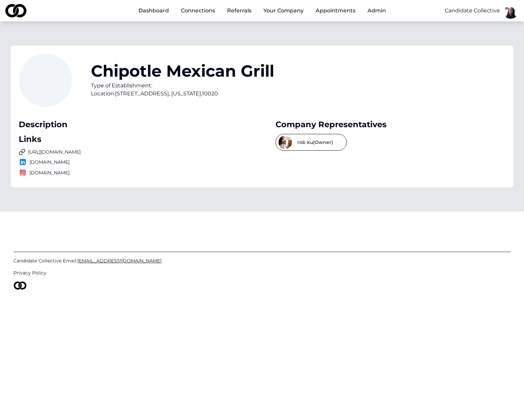
click at [259, 69] on h1 "Chipotle Mexican Grill" at bounding box center [182, 71] width 183 height 16
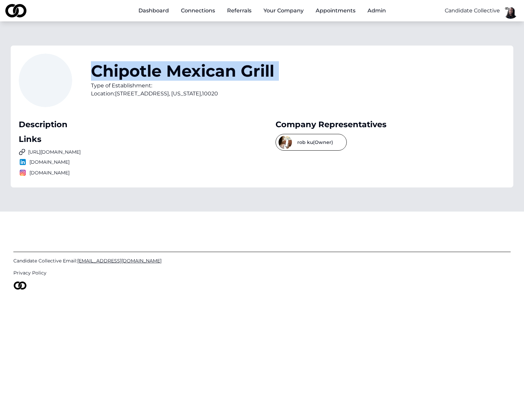
click at [259, 69] on h1 "Chipotle Mexican Grill" at bounding box center [182, 71] width 183 height 16
copy h1 "Chipotle Mexican Grill"
click at [162, 10] on link "Dashboard" at bounding box center [153, 10] width 41 height 13
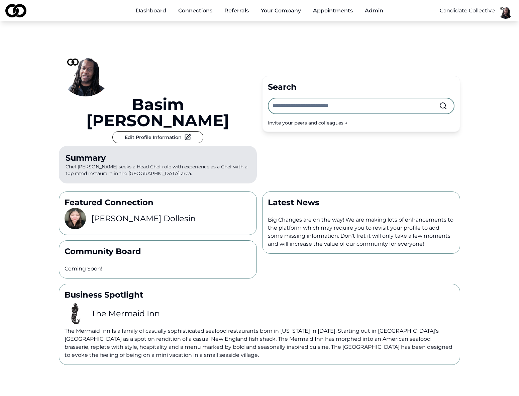
click at [317, 98] on input "text" at bounding box center [356, 105] width 167 height 15
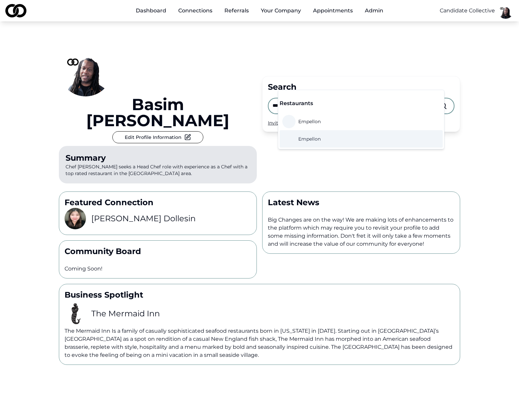
type input "***"
click at [346, 137] on div "Empellon" at bounding box center [361, 138] width 163 height 17
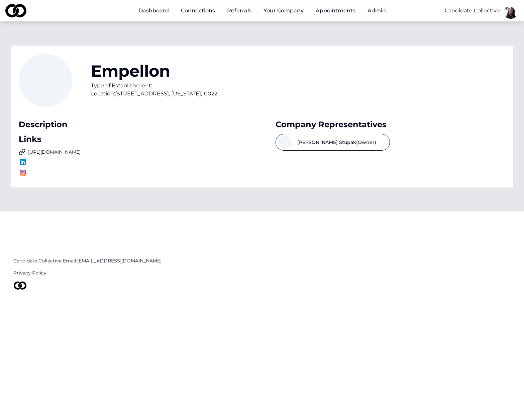
click at [129, 67] on h1 "Empellon" at bounding box center [154, 71] width 126 height 16
click at [138, 14] on div "Main" at bounding box center [138, 14] width 0 height 0
click at [164, 13] on link "Dashboard" at bounding box center [153, 10] width 41 height 13
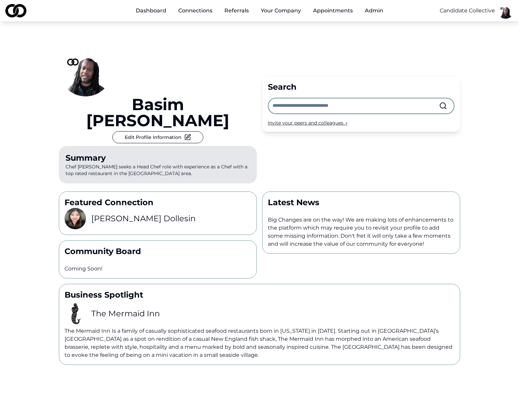
click at [322, 98] on input "text" at bounding box center [356, 105] width 167 height 15
click at [325, 98] on input "text" at bounding box center [356, 105] width 167 height 15
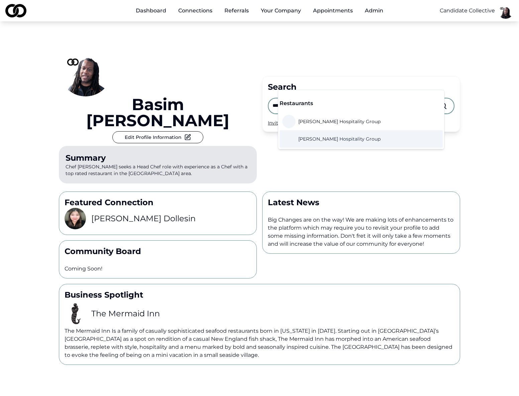
type input "******"
click at [334, 141] on span "[PERSON_NAME] Hospitality Group" at bounding box center [339, 138] width 82 height 7
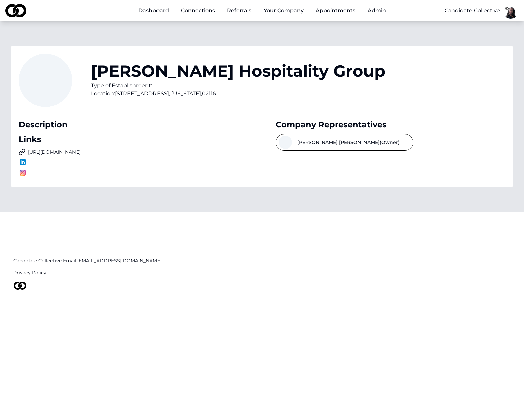
click at [156, 13] on link "Dashboard" at bounding box center [153, 10] width 41 height 13
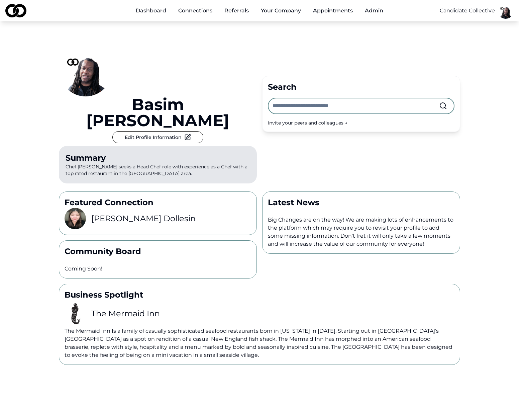
click at [288, 98] on input "text" at bounding box center [356, 105] width 167 height 15
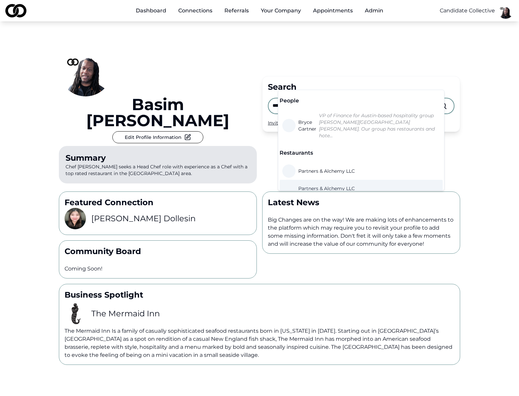
type input "********"
click at [328, 185] on span "Partners & Alchemy LLC" at bounding box center [326, 188] width 57 height 7
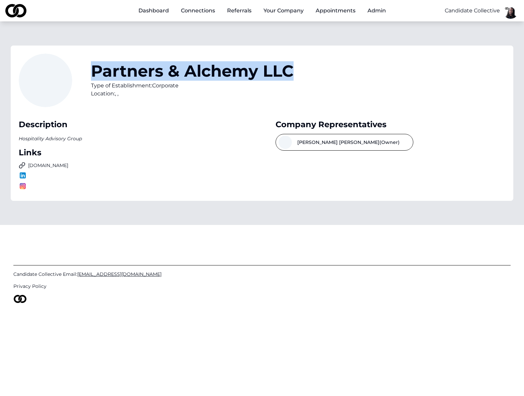
drag, startPoint x: 92, startPoint y: 70, endPoint x: 294, endPoint y: 76, distance: 202.1
click at [294, 76] on div "Partners & Alchemy LLC Type of Establishment: Corporate Location: , ," at bounding box center [262, 85] width 487 height 62
copy h1 "Partners & Alchemy LLC"
